Goal: Task Accomplishment & Management: Use online tool/utility

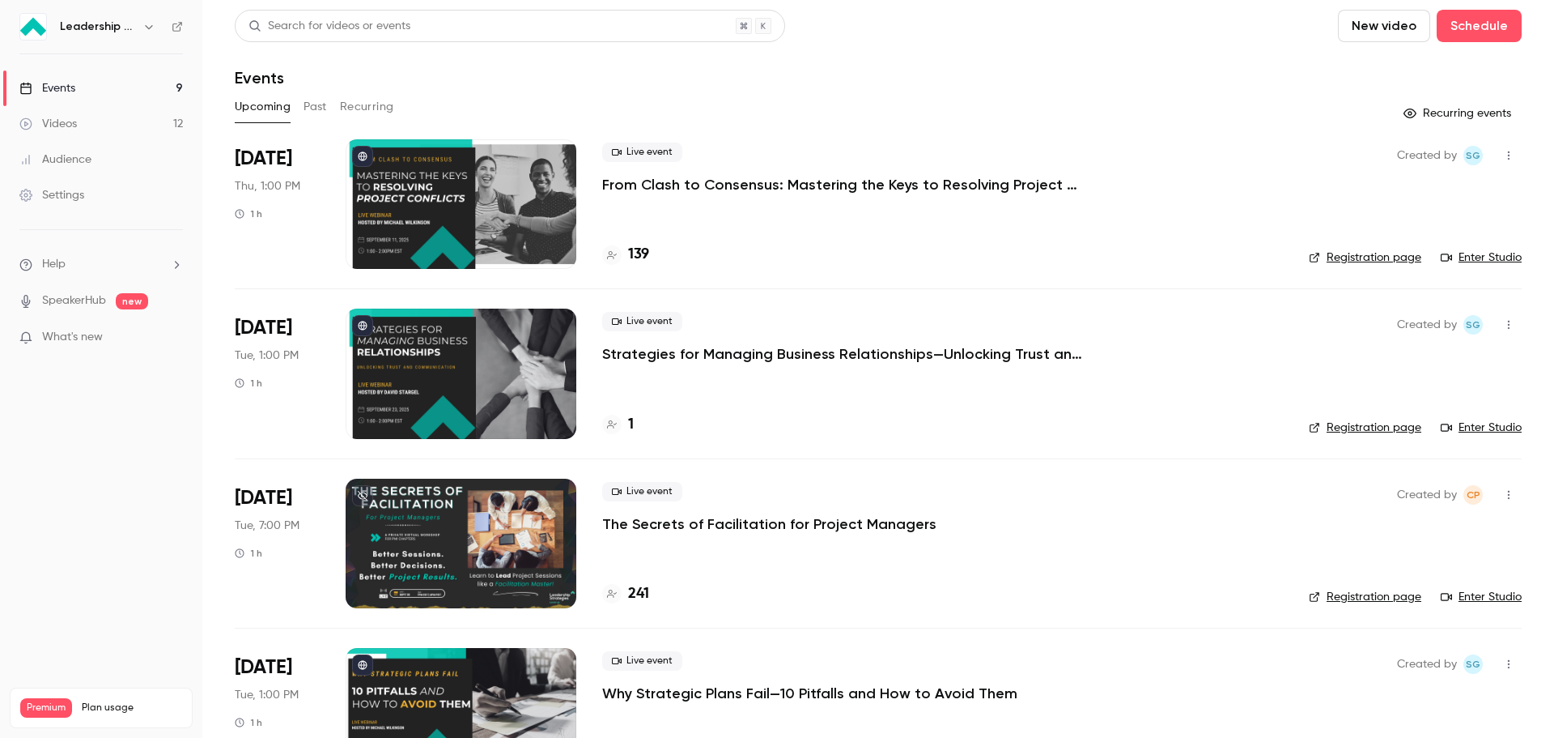
click at [438, 189] on div at bounding box center [461, 204] width 231 height 130
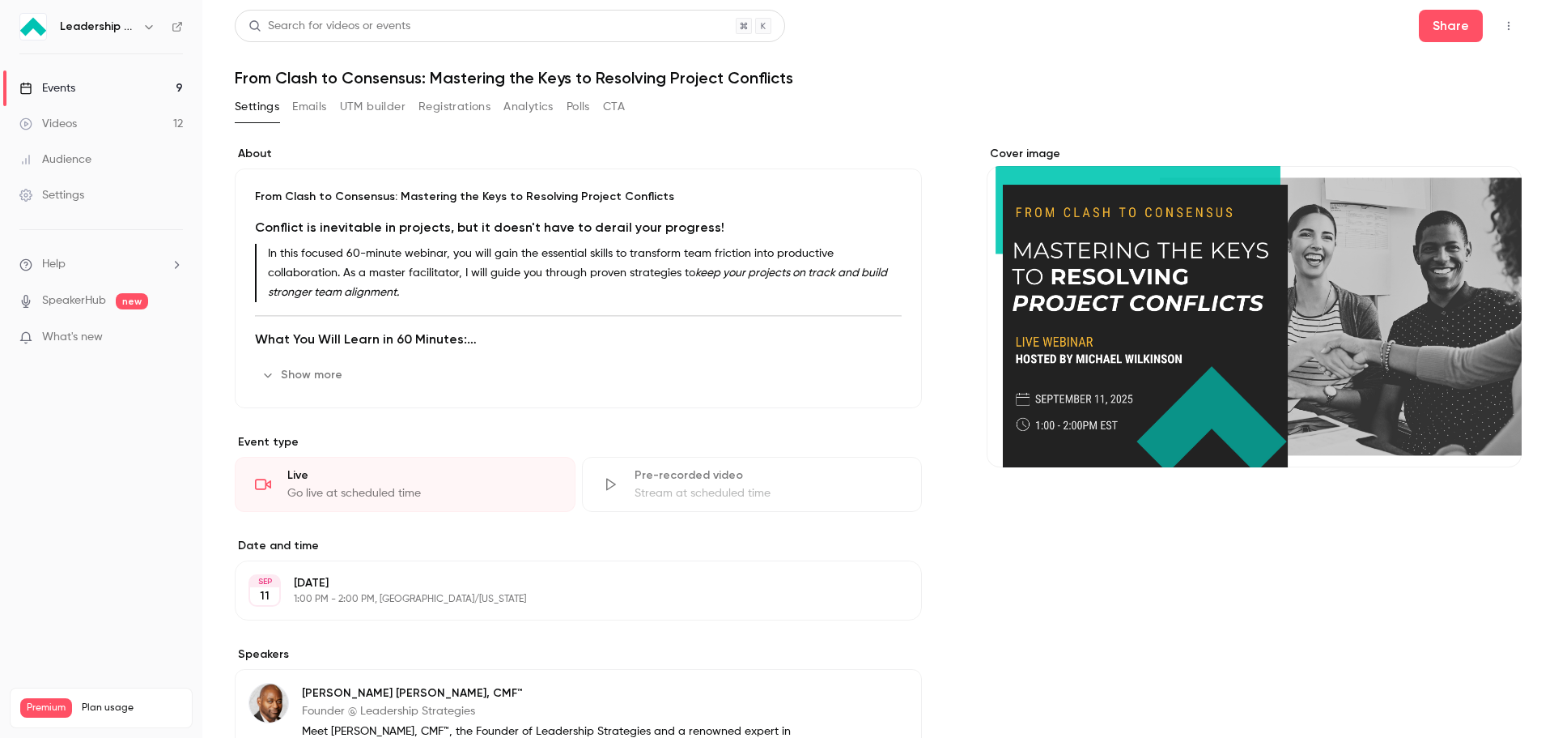
click at [316, 376] on button "Show more" at bounding box center [303, 375] width 97 height 26
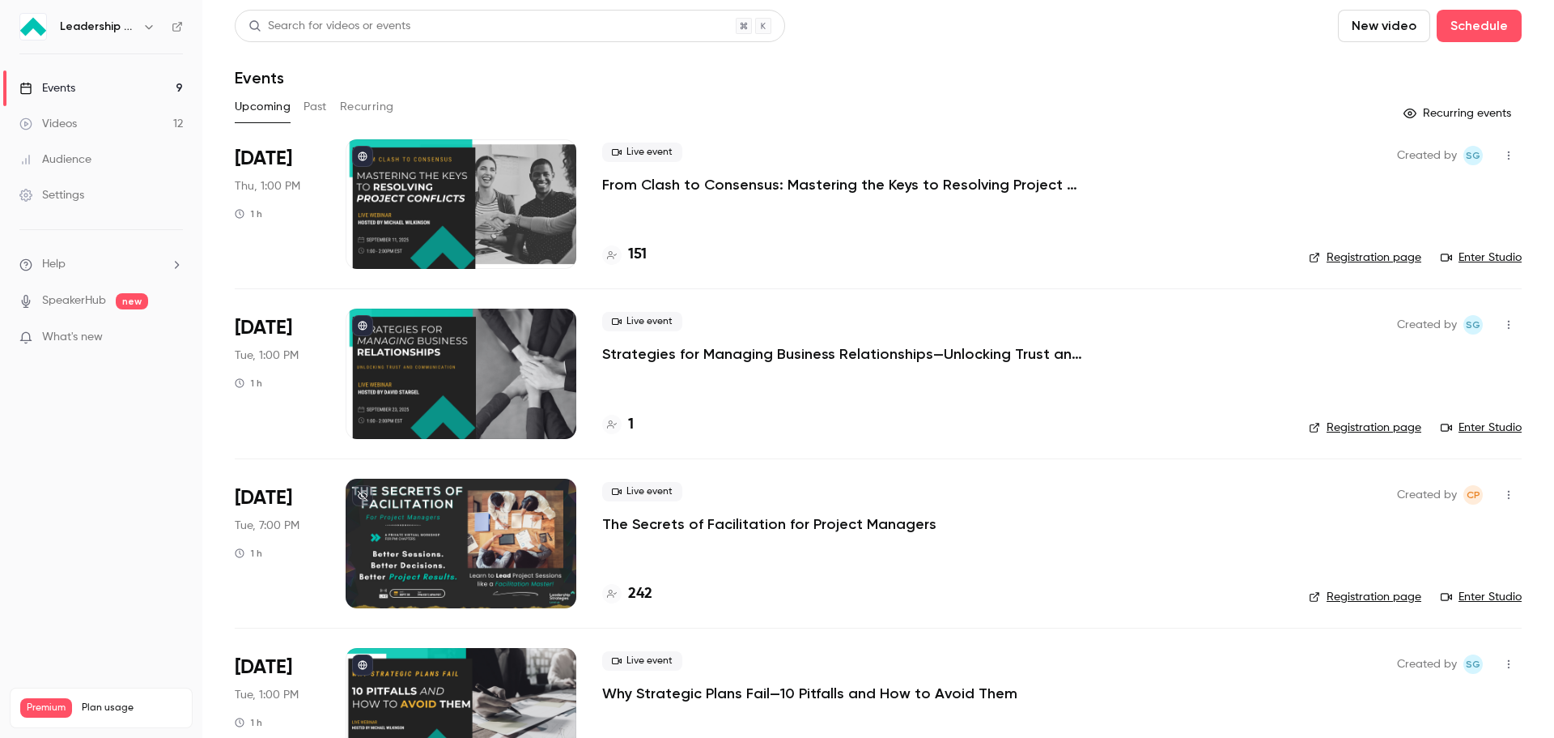
click at [487, 382] on div at bounding box center [461, 373] width 231 height 130
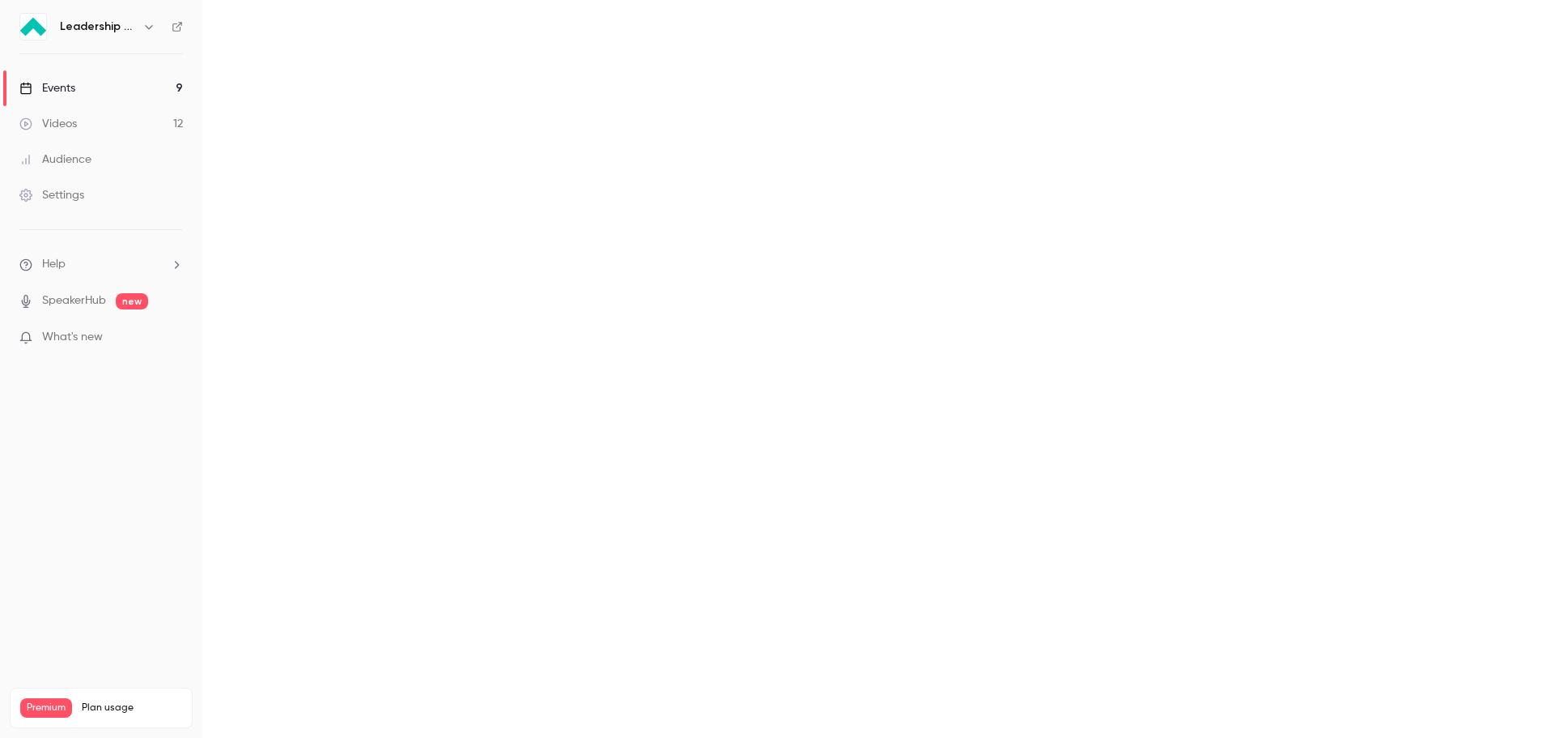
click at [487, 382] on main at bounding box center [878, 369] width 1352 height 738
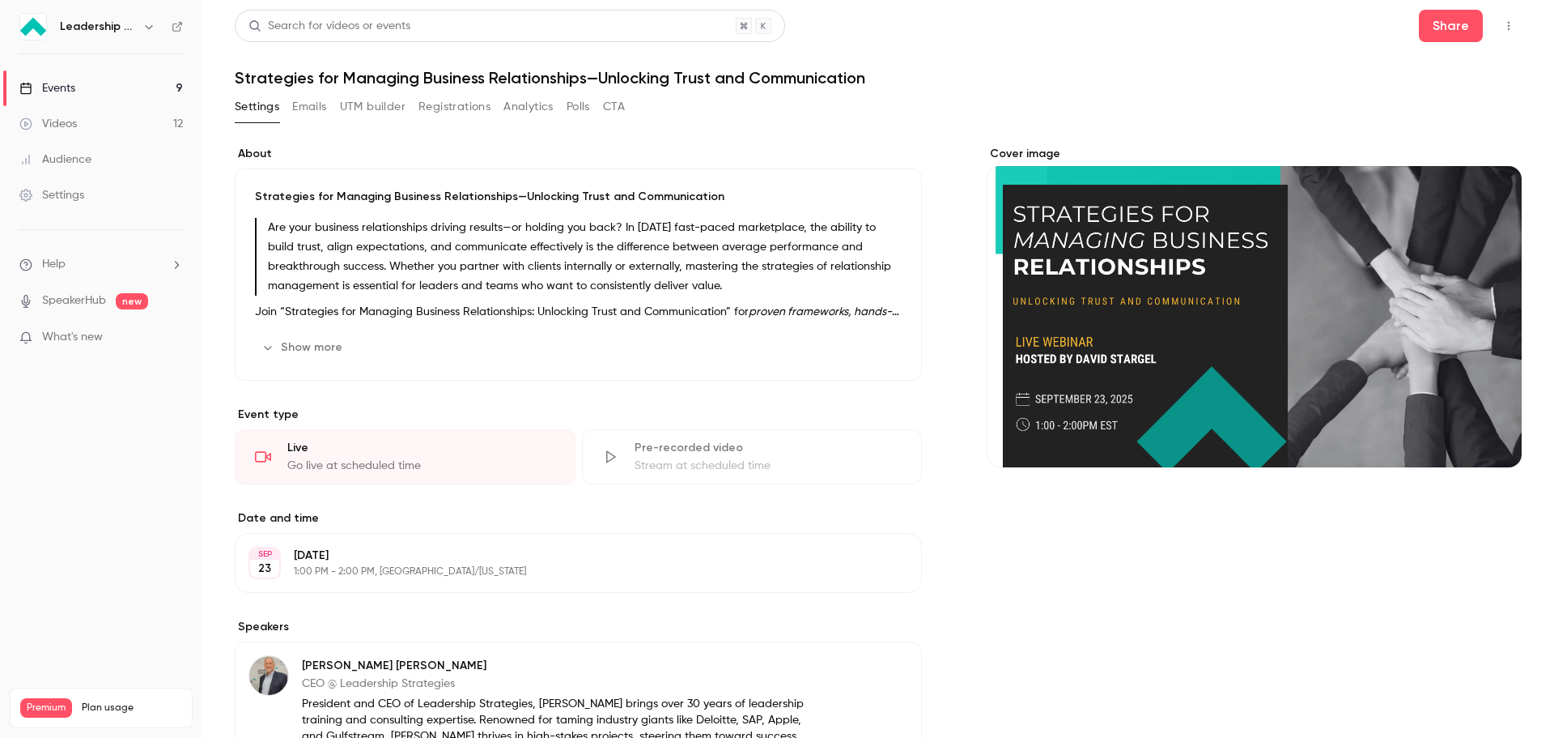
click at [325, 347] on button "Show more" at bounding box center [303, 347] width 97 height 26
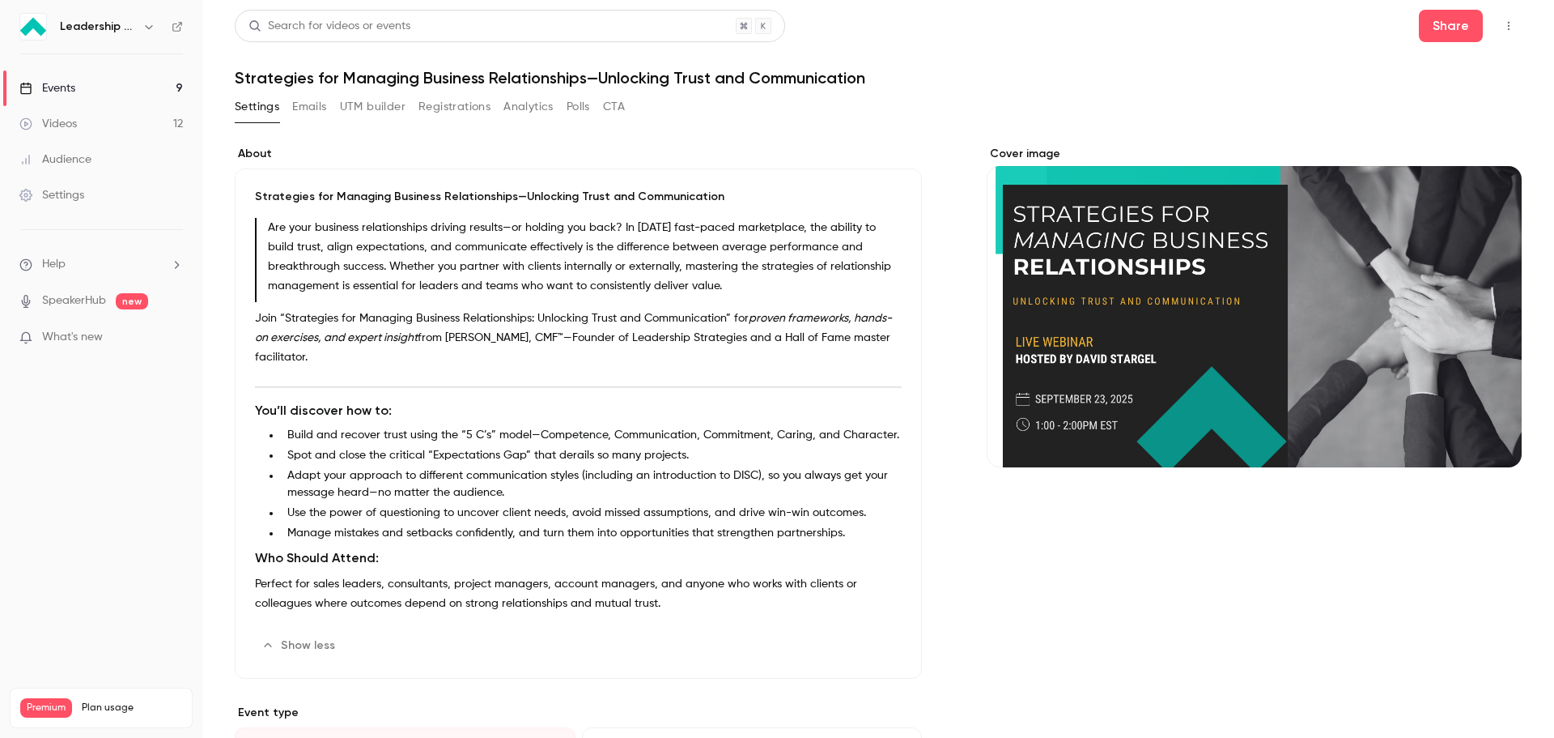
click at [109, 87] on link "Events 9" at bounding box center [101, 88] width 202 height 36
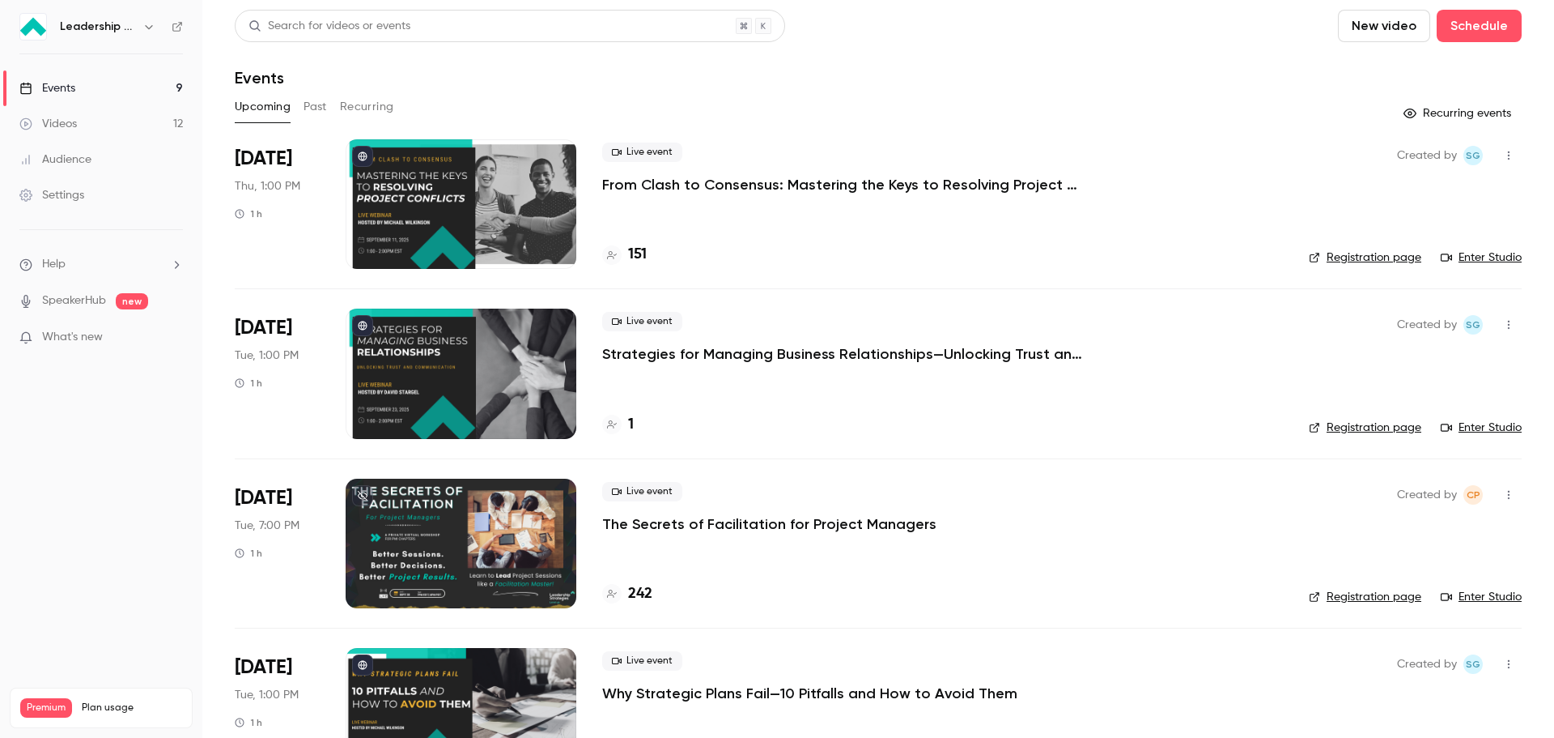
click at [504, 214] on div at bounding box center [461, 204] width 231 height 130
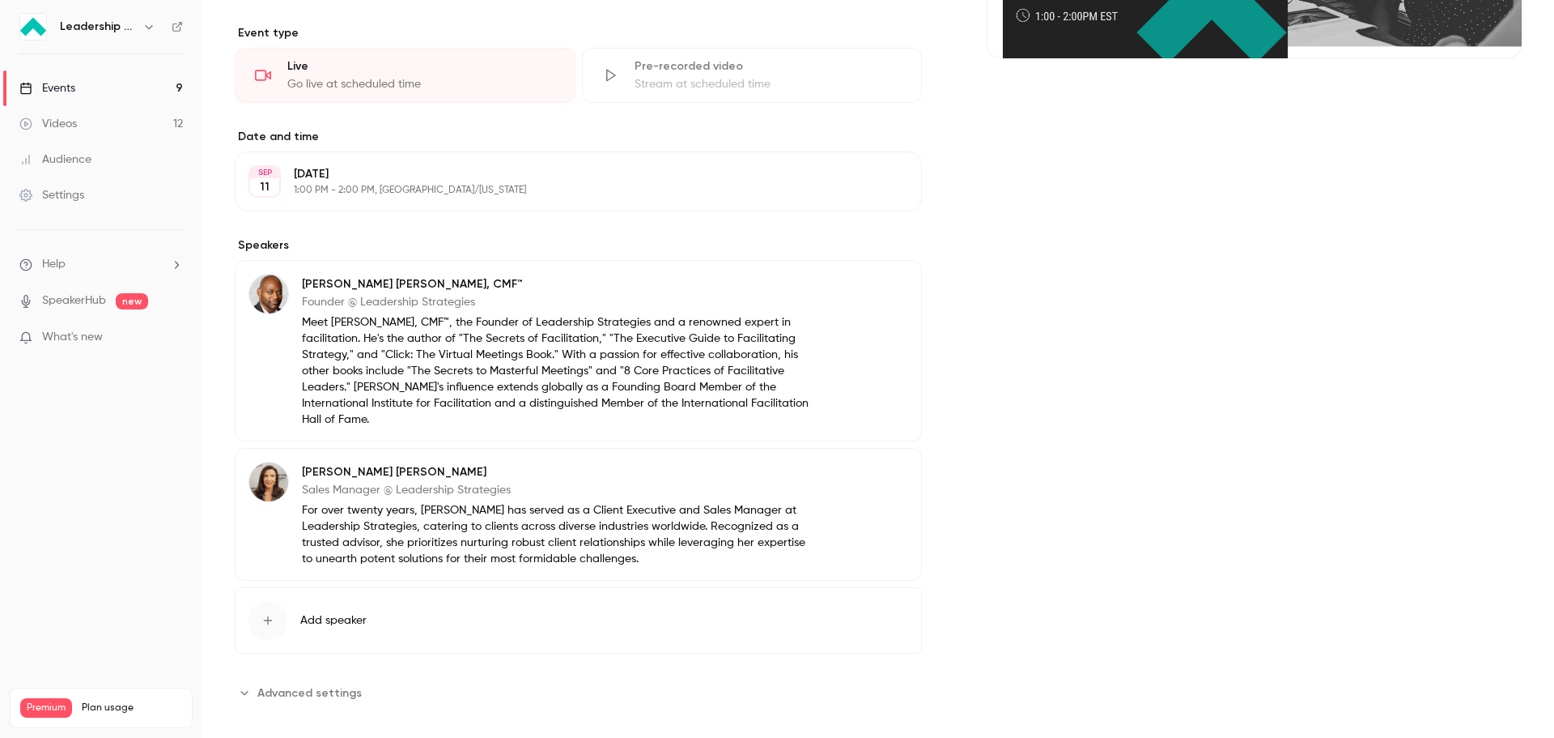
scroll to position [4, 0]
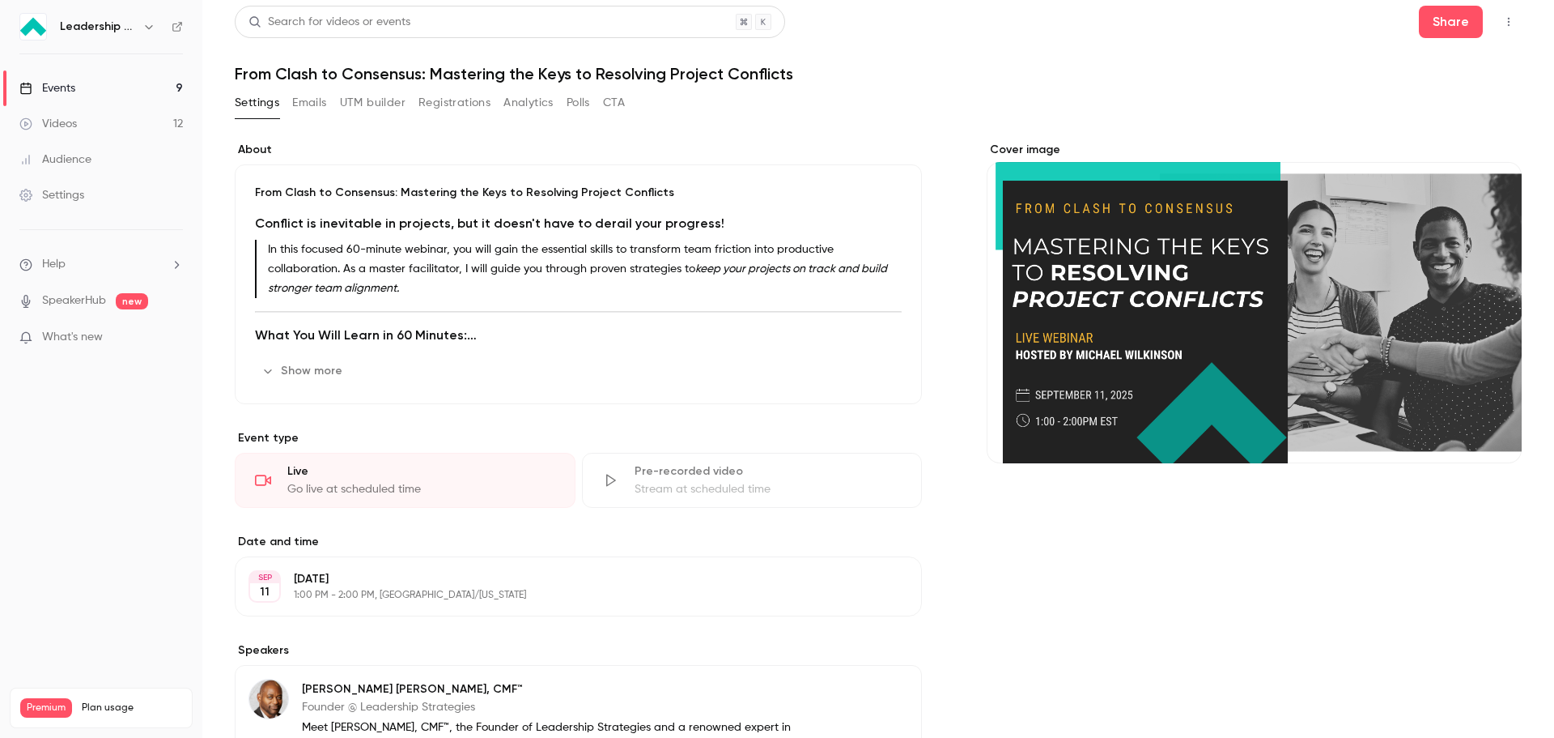
click at [1503, 24] on icon "button" at bounding box center [1509, 21] width 13 height 11
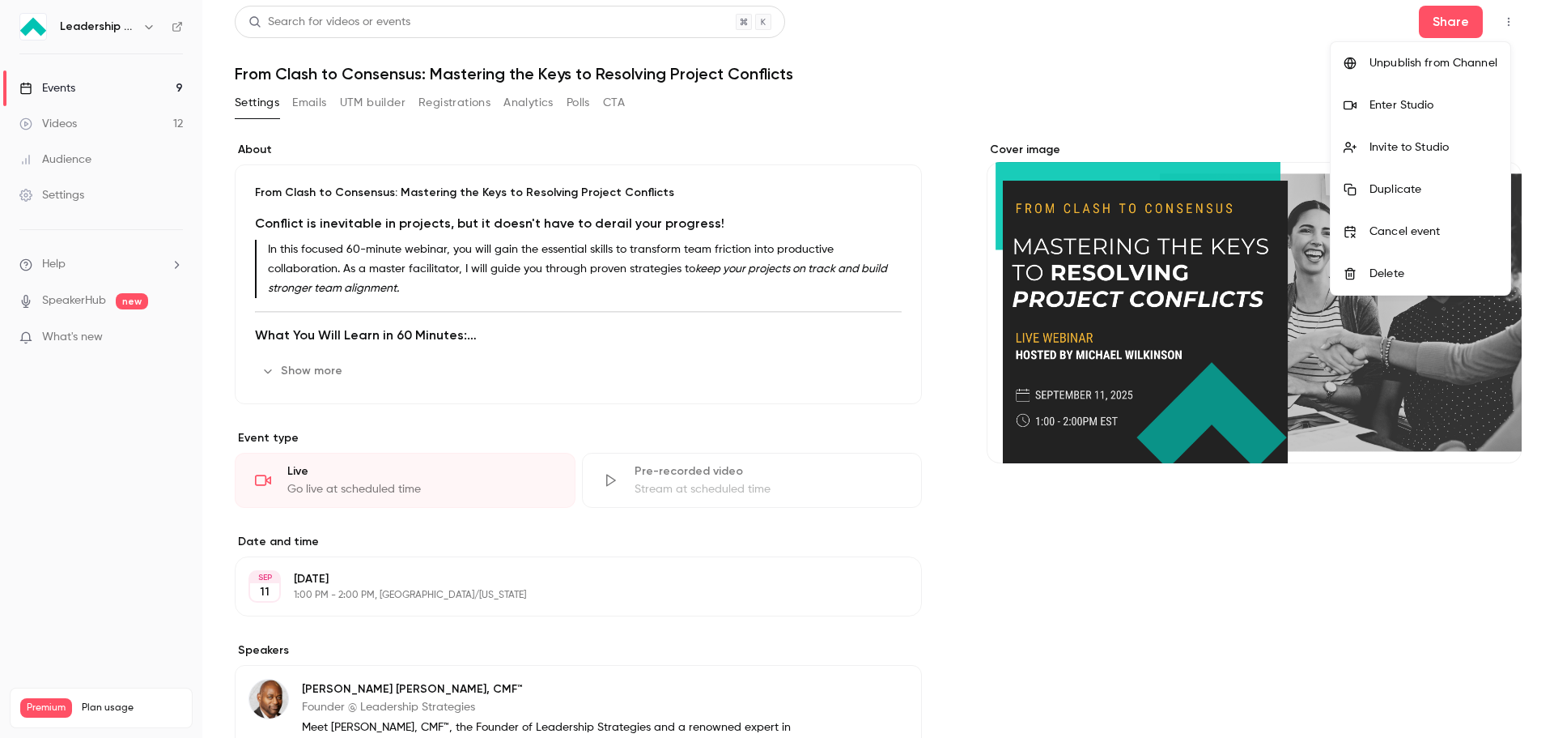
click at [1405, 161] on li "Invite to Studio" at bounding box center [1421, 147] width 180 height 42
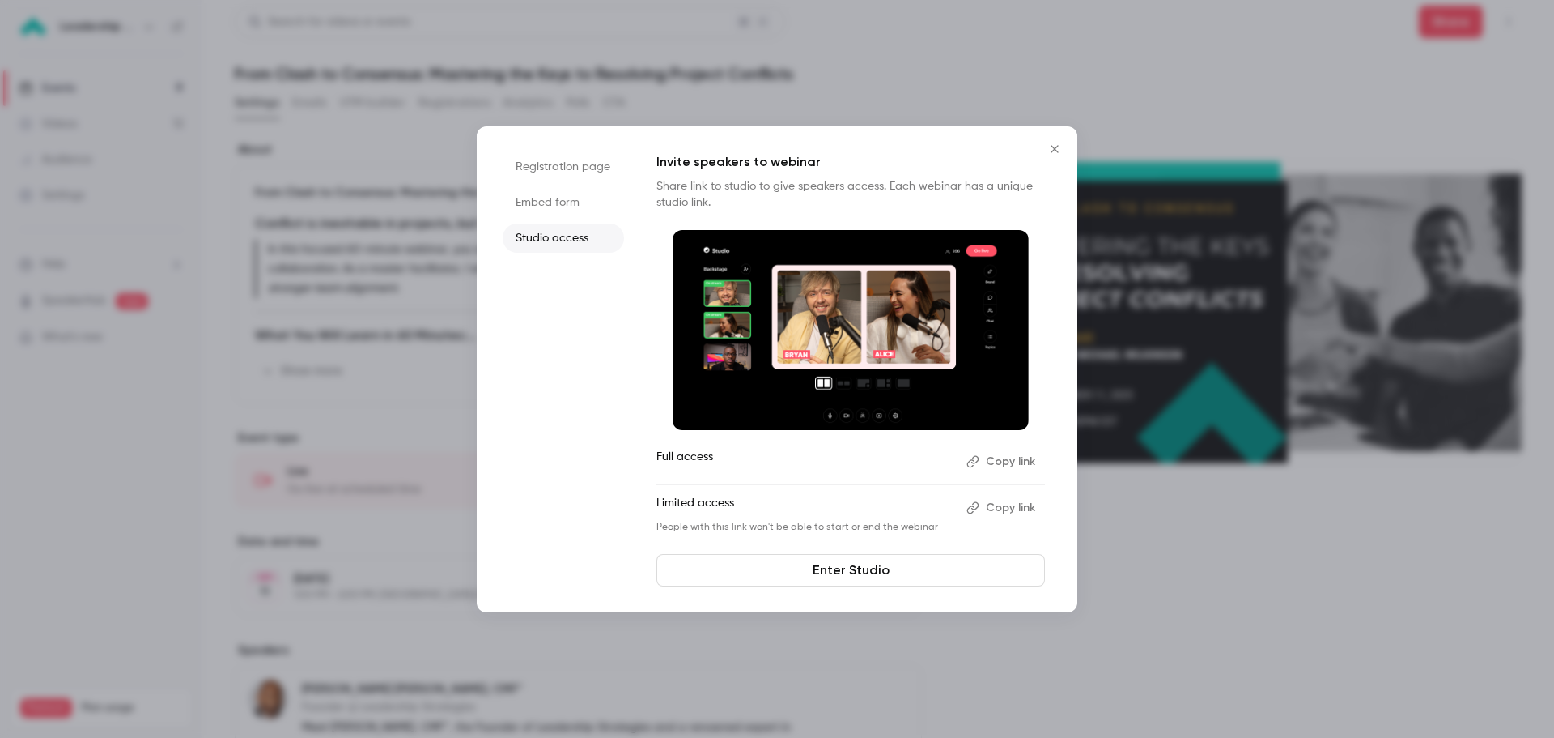
click at [1002, 461] on button "Copy link" at bounding box center [1002, 462] width 85 height 26
click at [1056, 142] on icon "Close" at bounding box center [1054, 148] width 19 height 13
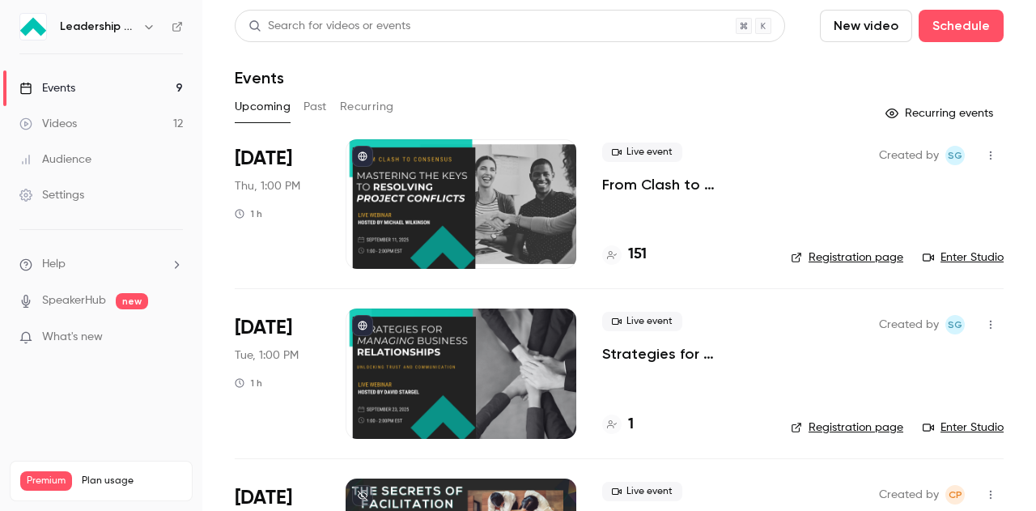
click at [990, 158] on icon "button" at bounding box center [991, 155] width 2 height 9
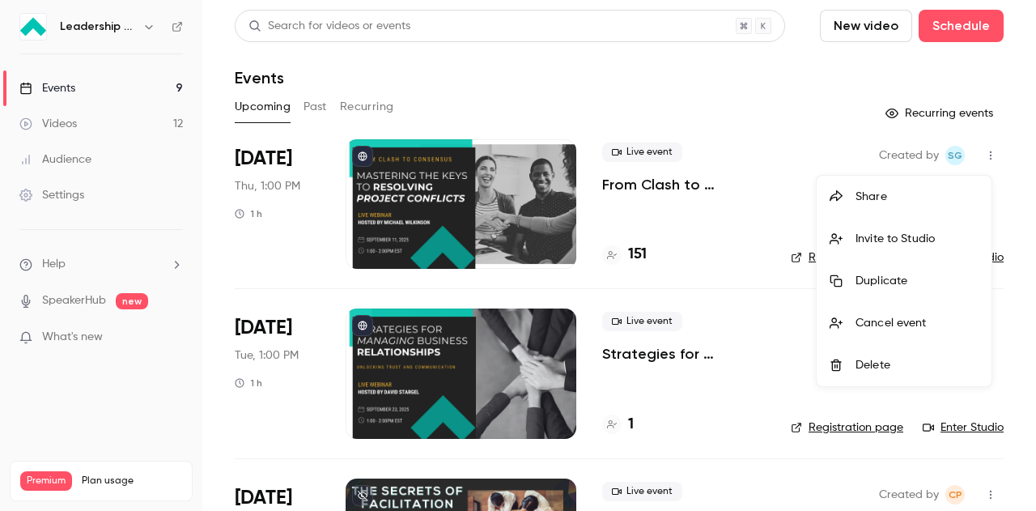
click at [918, 234] on div "Invite to Studio" at bounding box center [917, 239] width 123 height 16
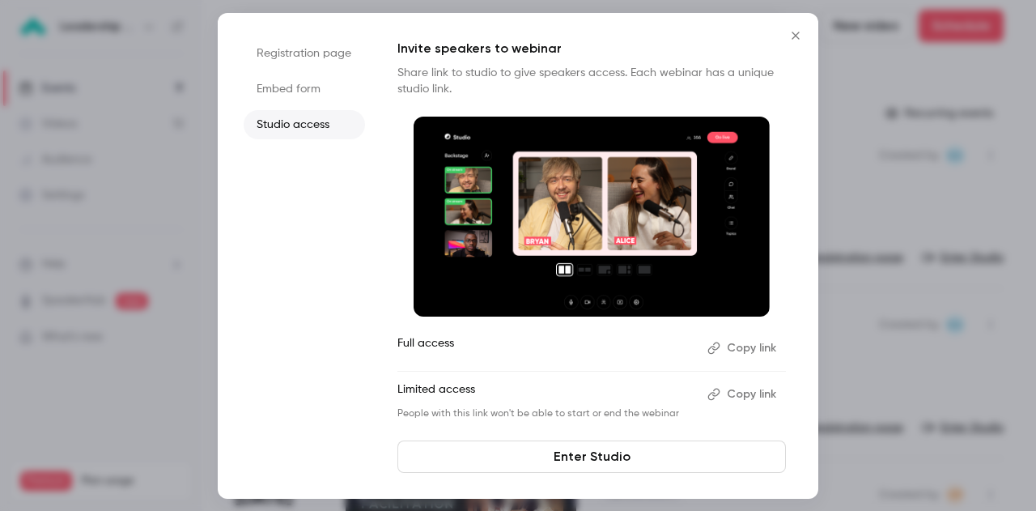
click at [669, 451] on link "Enter Studio" at bounding box center [592, 456] width 389 height 32
click at [793, 28] on button "Close" at bounding box center [796, 35] width 32 height 32
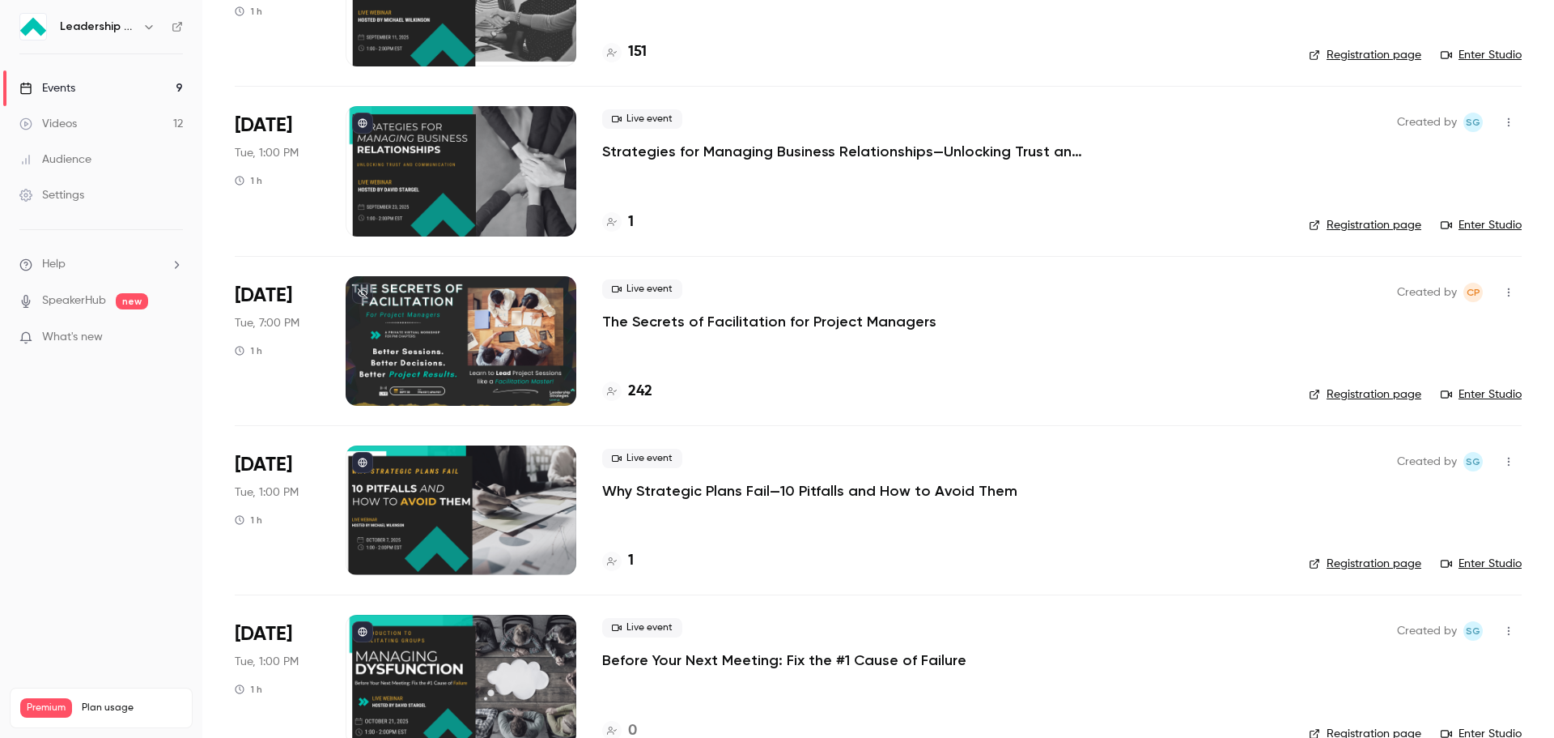
scroll to position [26, 0]
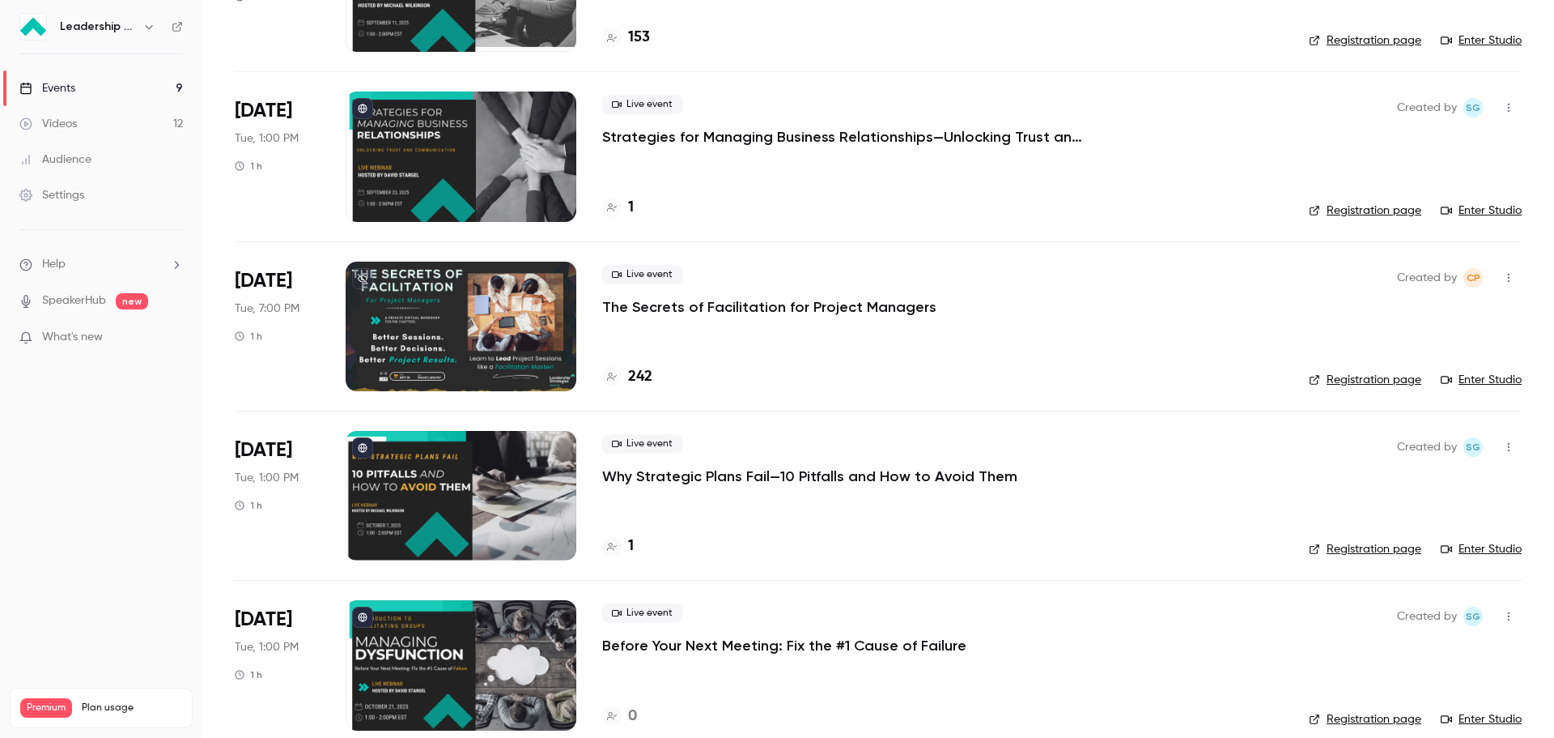
scroll to position [243, 0]
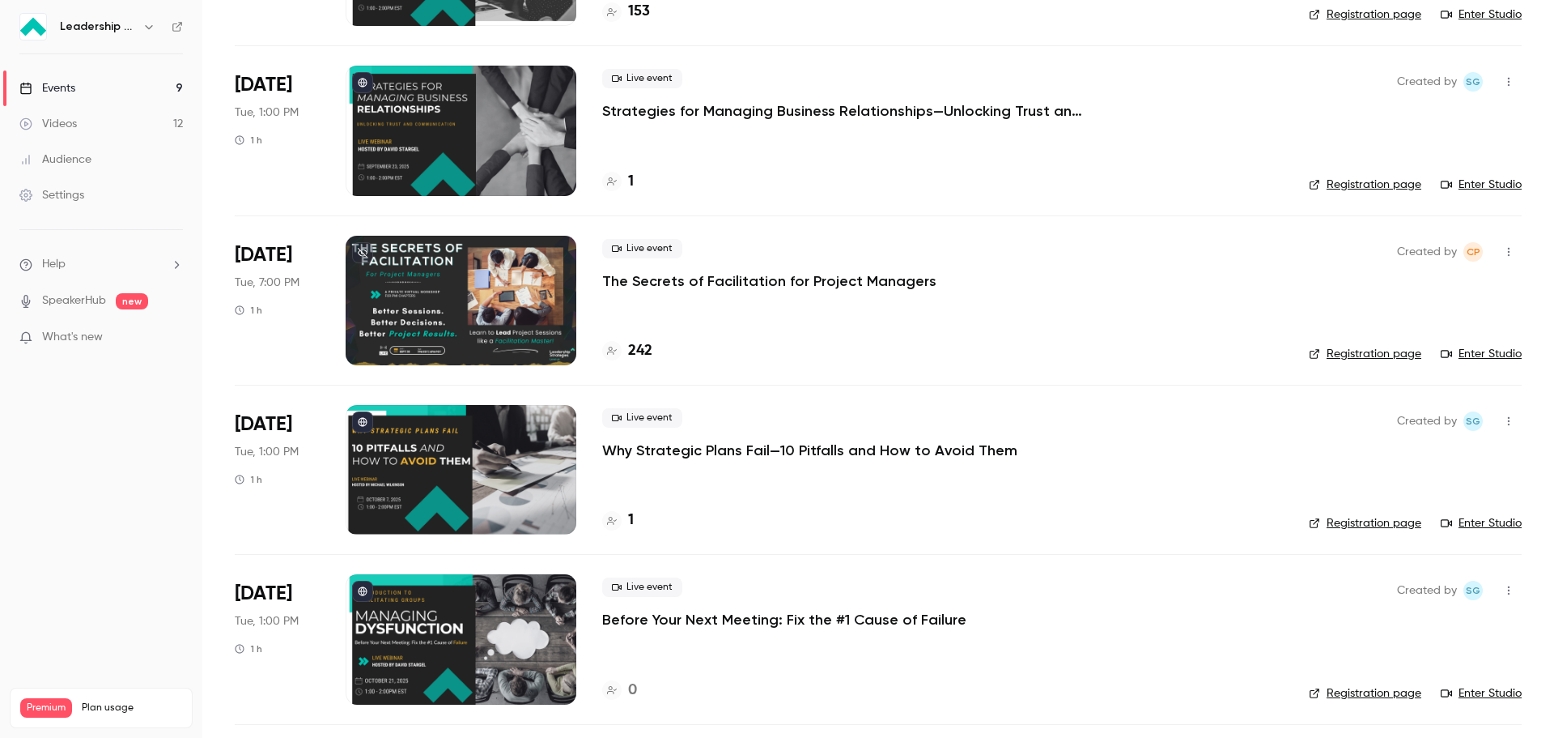
click at [483, 293] on div at bounding box center [461, 301] width 231 height 130
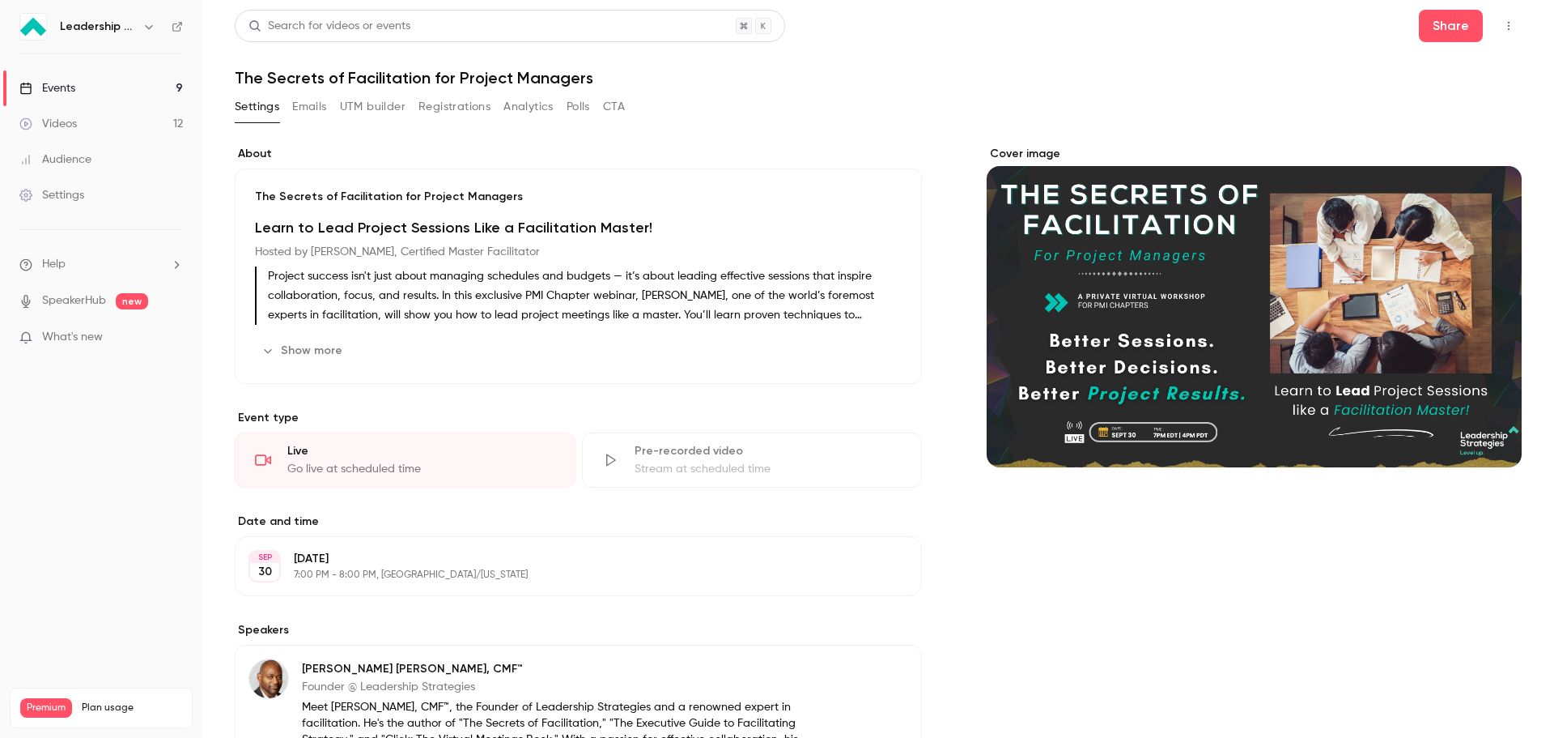
click at [117, 91] on link "Events 9" at bounding box center [101, 88] width 202 height 36
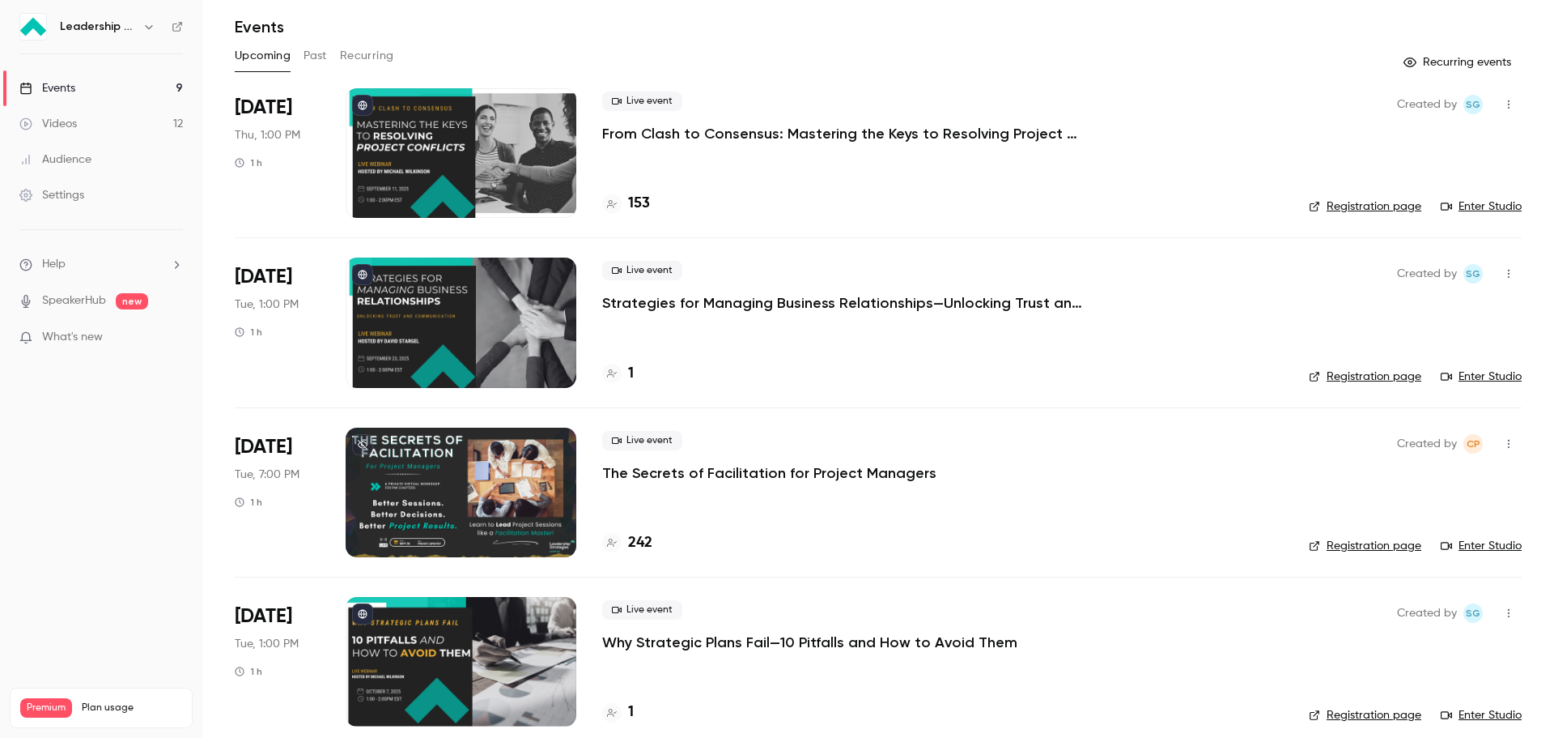
scroll to position [53, 0]
